Goal: Task Accomplishment & Management: Complete application form

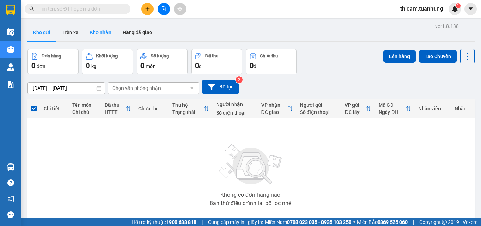
click at [104, 32] on button "Kho nhận" at bounding box center [100, 32] width 33 height 17
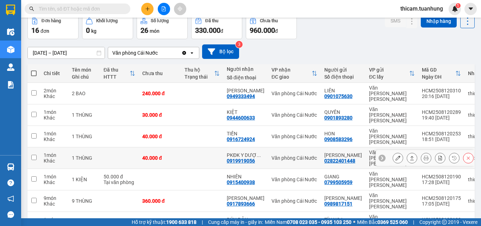
scroll to position [96, 0]
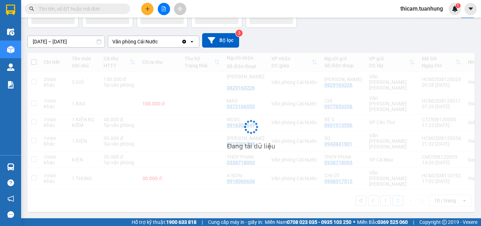
scroll to position [32, 0]
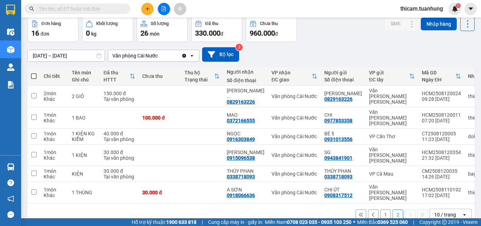
click at [371, 209] on button at bounding box center [373, 214] width 11 height 11
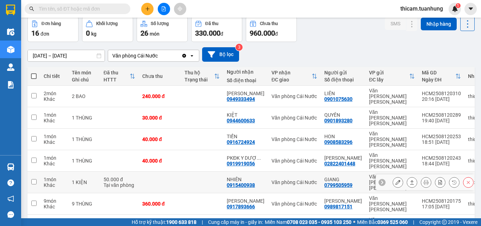
scroll to position [68, 0]
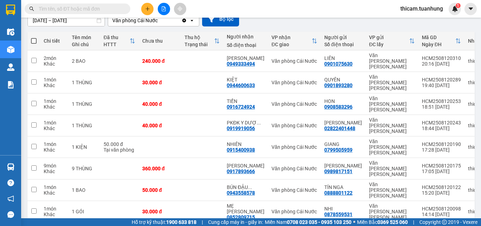
click at [95, 8] on input "text" at bounding box center [80, 9] width 83 height 8
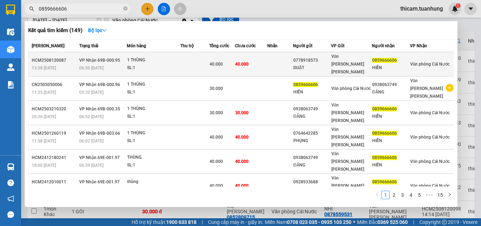
type input "0859666606"
click at [351, 60] on div "Văn [PERSON_NAME] [PERSON_NAME]" at bounding box center [351, 63] width 40 height 23
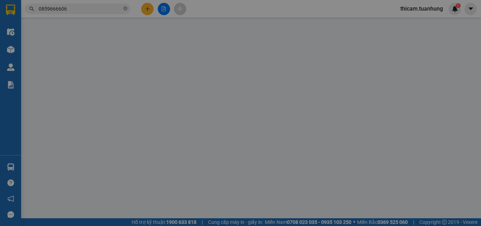
type input "0778918573"
type input "DUẬT"
type input "0859666606"
type input "HIỀN"
type input "40.000"
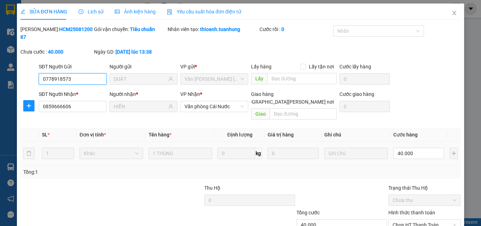
scroll to position [36, 0]
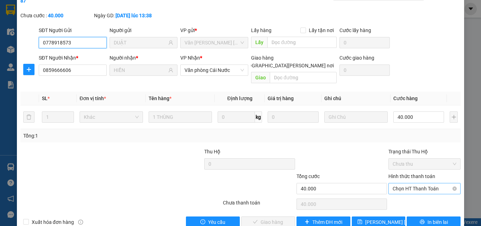
click at [418, 183] on span "Chọn HT Thanh Toán" at bounding box center [425, 188] width 64 height 11
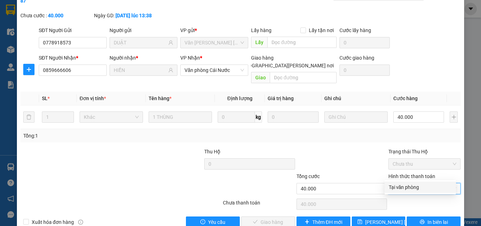
click at [407, 187] on div "Tại văn phòng" at bounding box center [420, 187] width 63 height 8
type input "0"
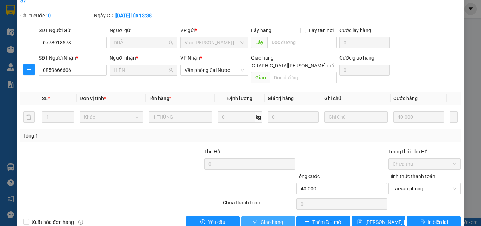
click at [261, 218] on span "Giao hàng" at bounding box center [272, 222] width 23 height 8
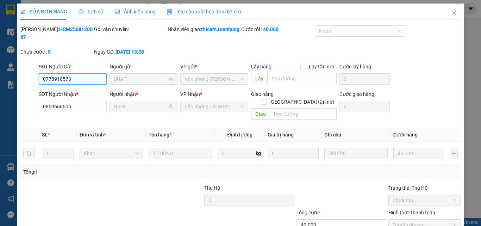
type input "0778918573"
type input "DUẬT"
type input "0859666606"
type input "HIỀN"
type input "40.000"
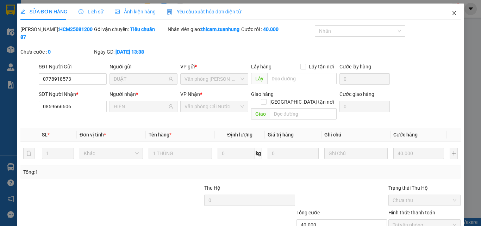
click at [452, 13] on icon "close" at bounding box center [454, 13] width 4 height 4
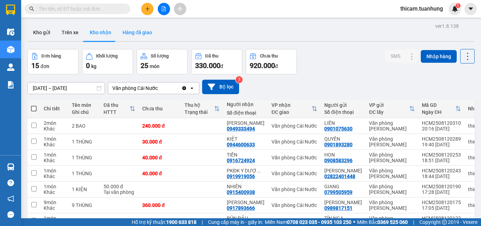
click at [128, 29] on button "Hàng đã giao" at bounding box center [137, 32] width 41 height 17
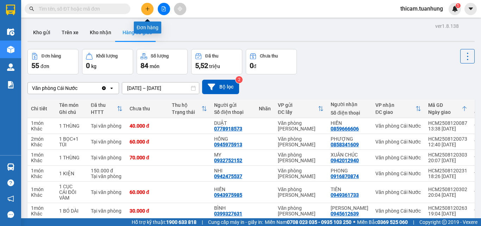
click at [148, 9] on icon "plus" at bounding box center [147, 8] width 4 height 0
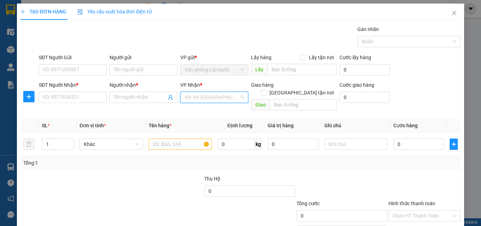
click at [191, 100] on input "search" at bounding box center [211, 97] width 55 height 11
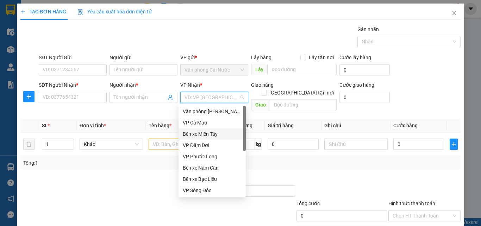
scroll to position [45, 0]
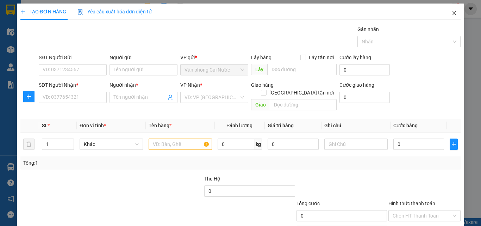
click at [451, 13] on icon "close" at bounding box center [454, 13] width 6 height 6
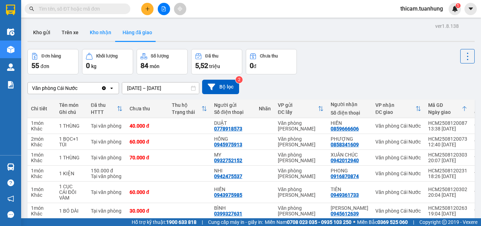
click at [102, 32] on button "Kho nhận" at bounding box center [100, 32] width 33 height 17
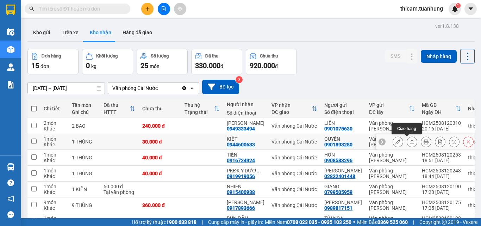
click at [409, 141] on icon at bounding box center [411, 141] width 5 height 5
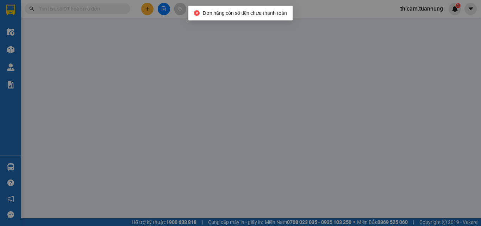
type input "0901893280"
type input "QUYÊN"
type input "0944600633"
type input "KIỆT"
type input "30.000"
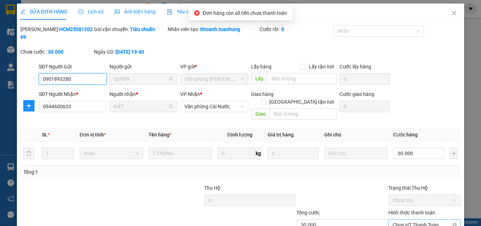
scroll to position [36, 0]
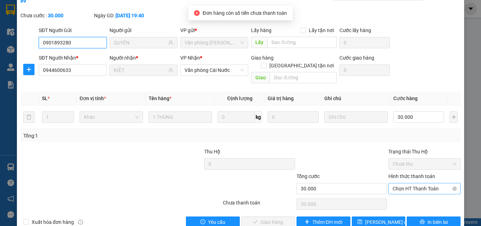
click at [413, 183] on span "Chọn HT Thanh Toán" at bounding box center [425, 188] width 64 height 11
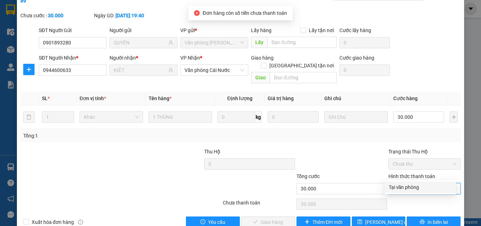
click at [402, 184] on div "Tại văn phòng" at bounding box center [420, 187] width 63 height 8
type input "0"
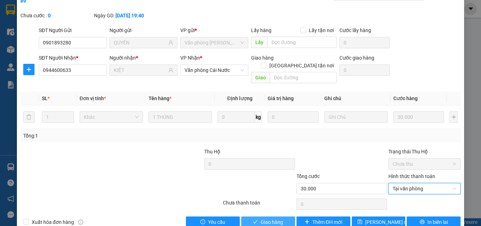
click at [266, 218] on span "Giao hàng" at bounding box center [272, 222] width 23 height 8
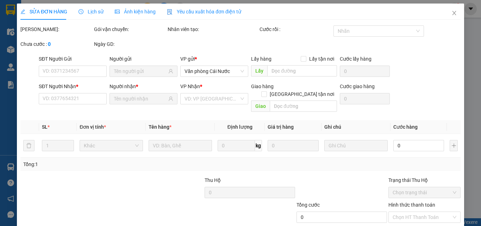
type input "0901893280"
type input "QUYÊN"
type input "0944600633"
type input "KIỆT"
type input "30.000"
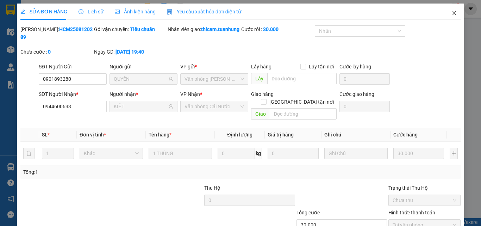
click at [452, 14] on icon "close" at bounding box center [454, 13] width 4 height 4
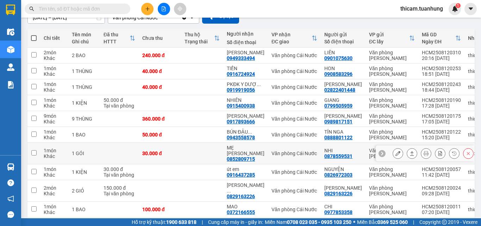
scroll to position [101, 0]
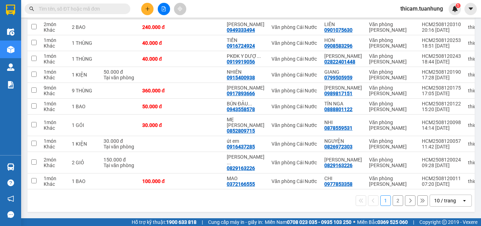
click at [394, 202] on button "2" at bounding box center [398, 200] width 11 height 11
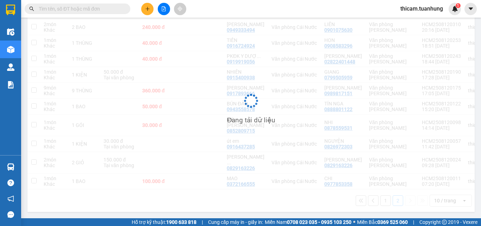
scroll to position [32, 0]
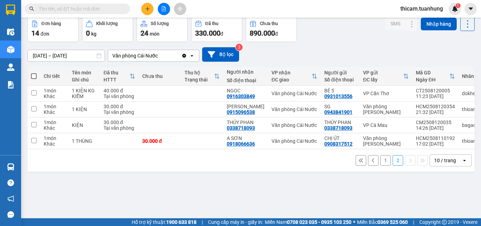
click at [380, 163] on button "1" at bounding box center [385, 160] width 11 height 11
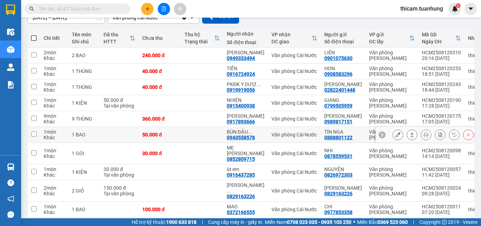
scroll to position [101, 0]
